Goal: Find specific page/section: Find specific page/section

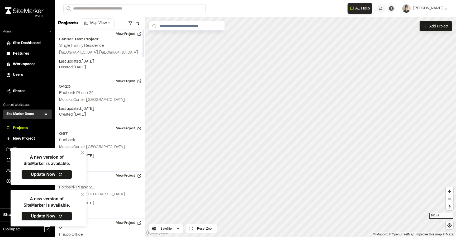
click at [56, 170] on link "Update Now" at bounding box center [46, 174] width 51 height 9
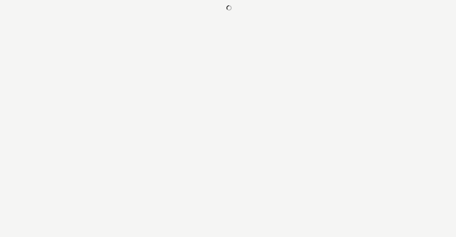
click at [47, 16] on html at bounding box center [228, 8] width 456 height 16
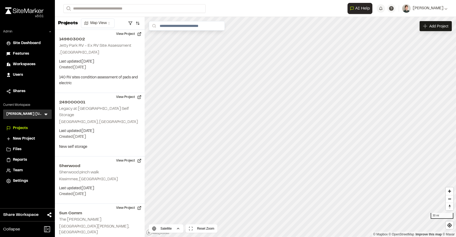
click at [45, 113] on icon at bounding box center [45, 114] width 5 height 5
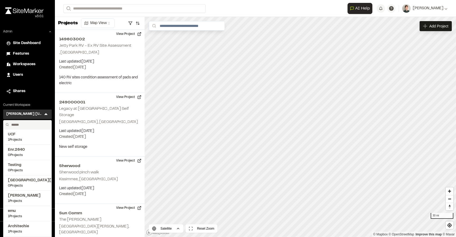
click at [29, 127] on input "text" at bounding box center [29, 124] width 40 height 9
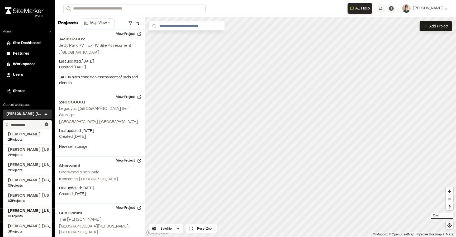
scroll to position [15, 0]
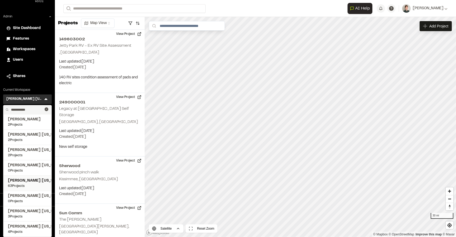
type input "**********"
click at [29, 186] on span "63 Projects" at bounding box center [27, 186] width 39 height 5
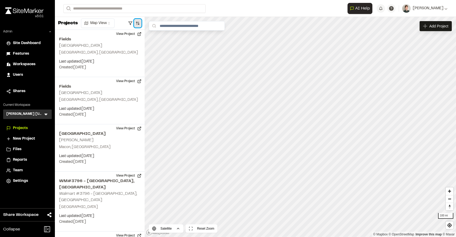
click at [137, 23] on button "button" at bounding box center [137, 23] width 7 height 8
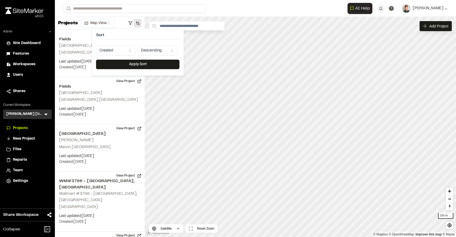
click at [122, 52] on html "Close sidebar v 3.0.1 Admin Site Dashboard Features Workspaces Users Shares Cur…" at bounding box center [228, 118] width 456 height 237
click at [126, 63] on button "Apply Sort" at bounding box center [137, 64] width 83 height 9
